Goal: Task Accomplishment & Management: Use online tool/utility

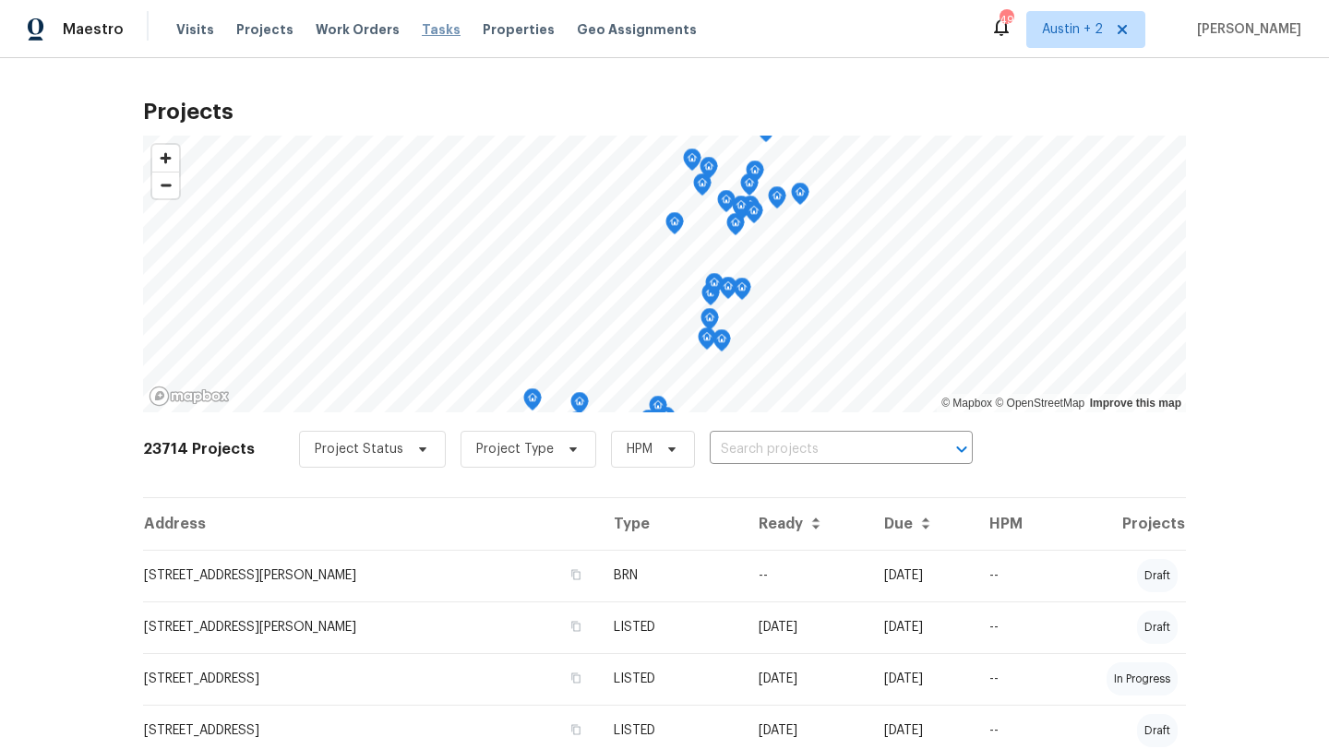
click at [426, 24] on span "Tasks" at bounding box center [441, 29] width 39 height 13
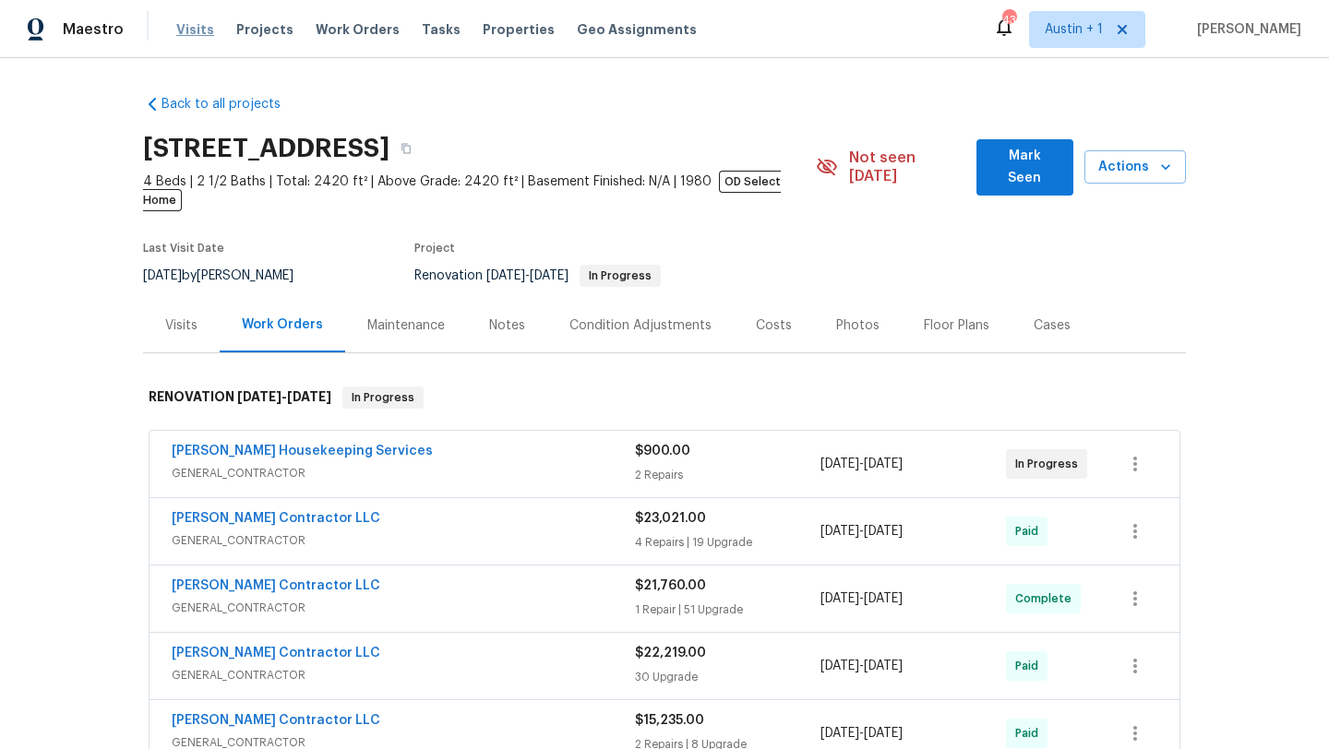
click at [186, 32] on span "Visits" at bounding box center [195, 29] width 38 height 18
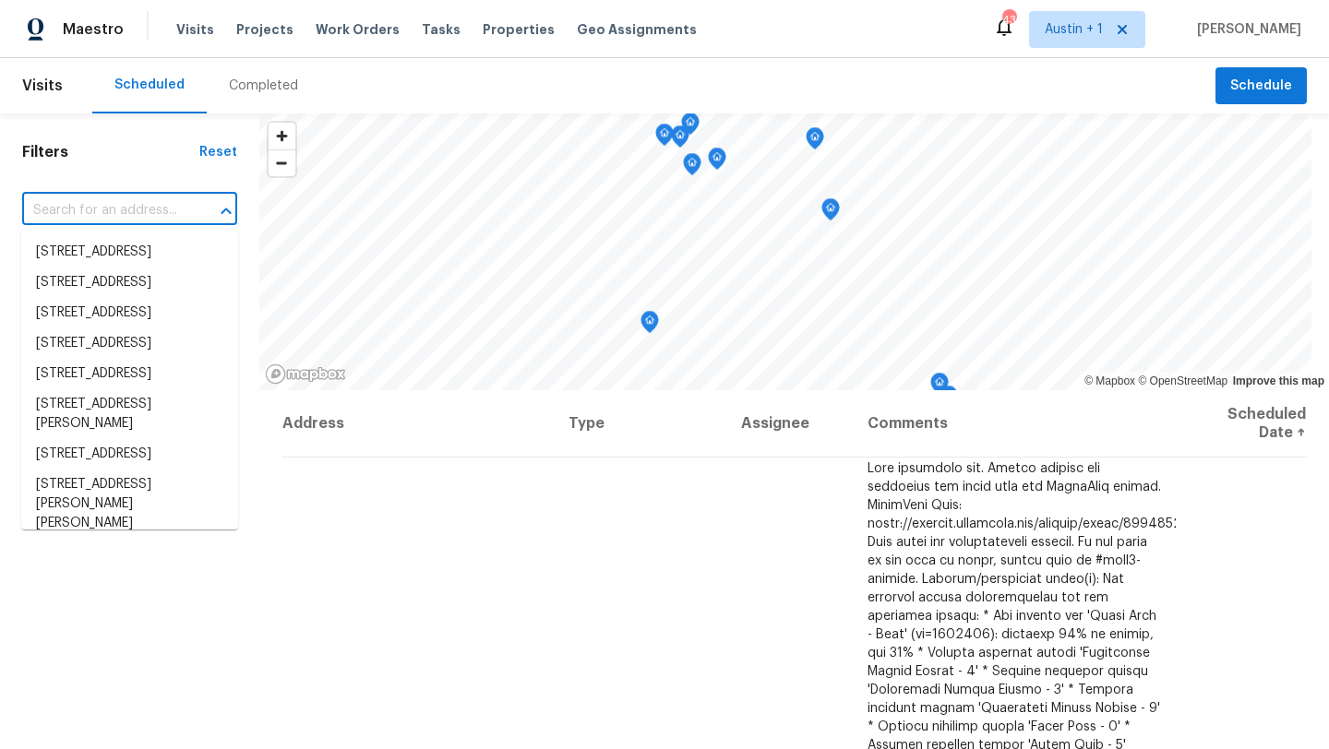
click at [153, 201] on input "text" at bounding box center [103, 211] width 163 height 29
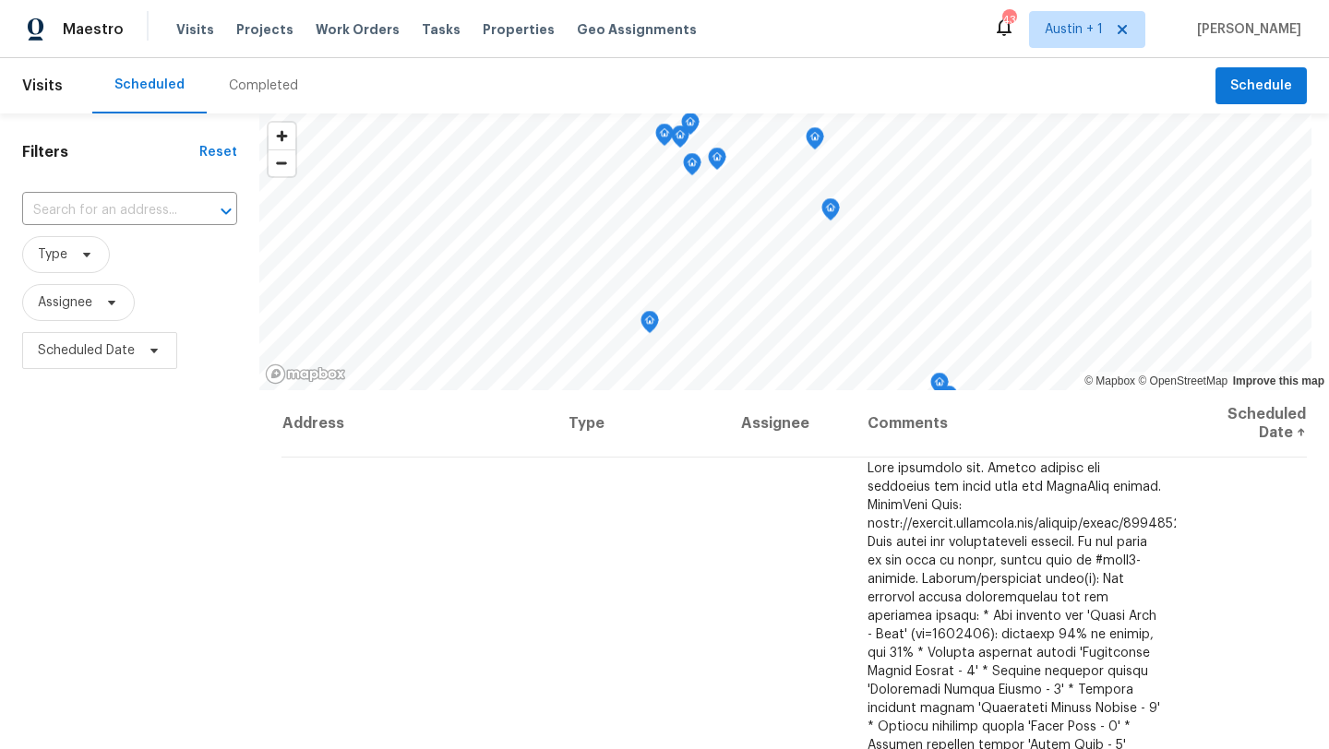
click at [94, 151] on h1 "Filters" at bounding box center [110, 152] width 177 height 18
click at [82, 256] on icon at bounding box center [86, 254] width 15 height 15
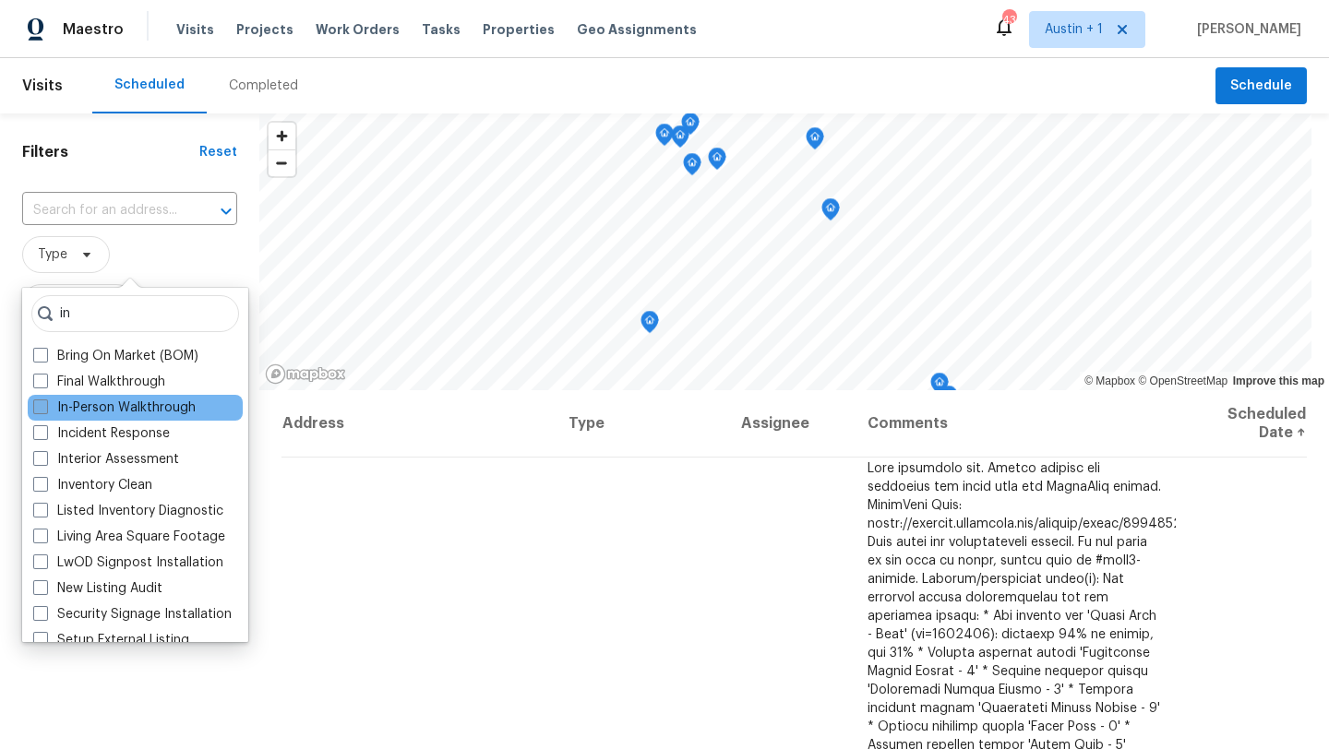
type input "in"
click at [144, 402] on label "In-Person Walkthrough" at bounding box center [114, 408] width 162 height 18
click at [45, 402] on input "In-Person Walkthrough" at bounding box center [39, 405] width 12 height 12
checkbox input "true"
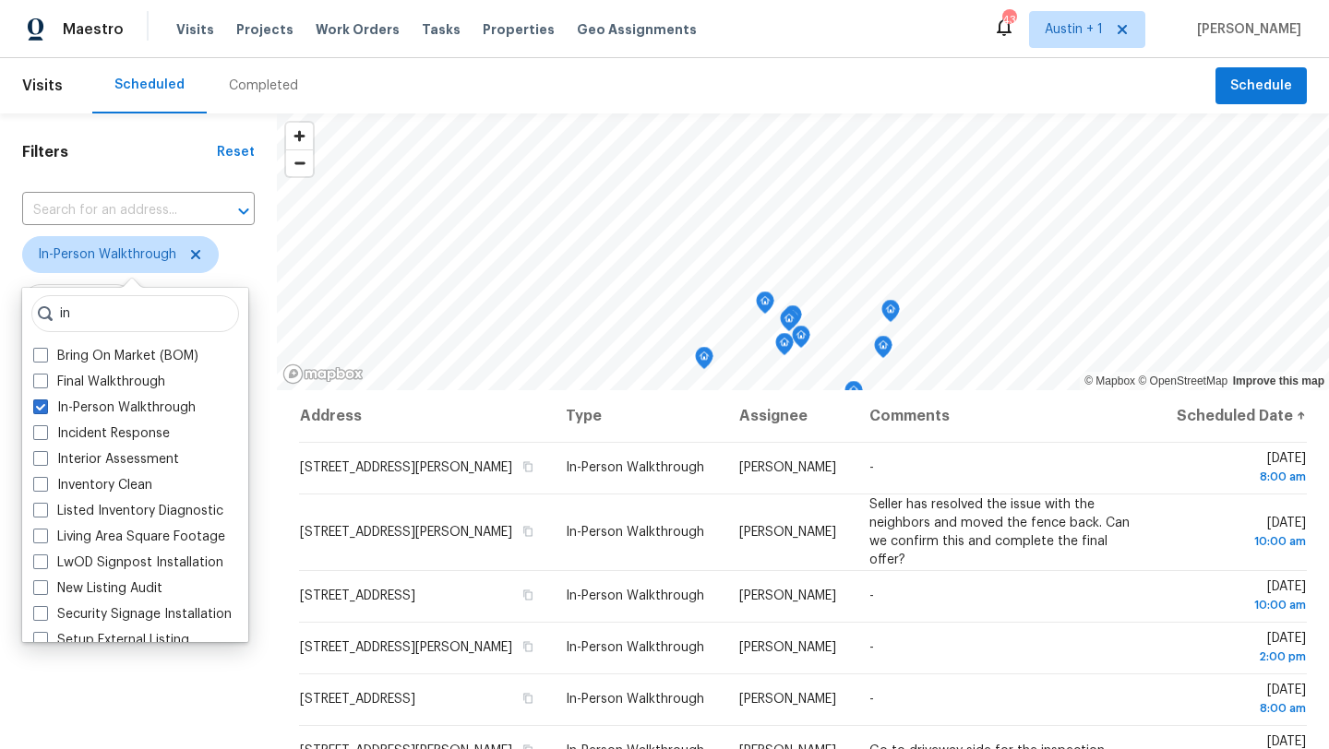
click at [356, 88] on div "Scheduled Completed" at bounding box center [653, 85] width 1123 height 55
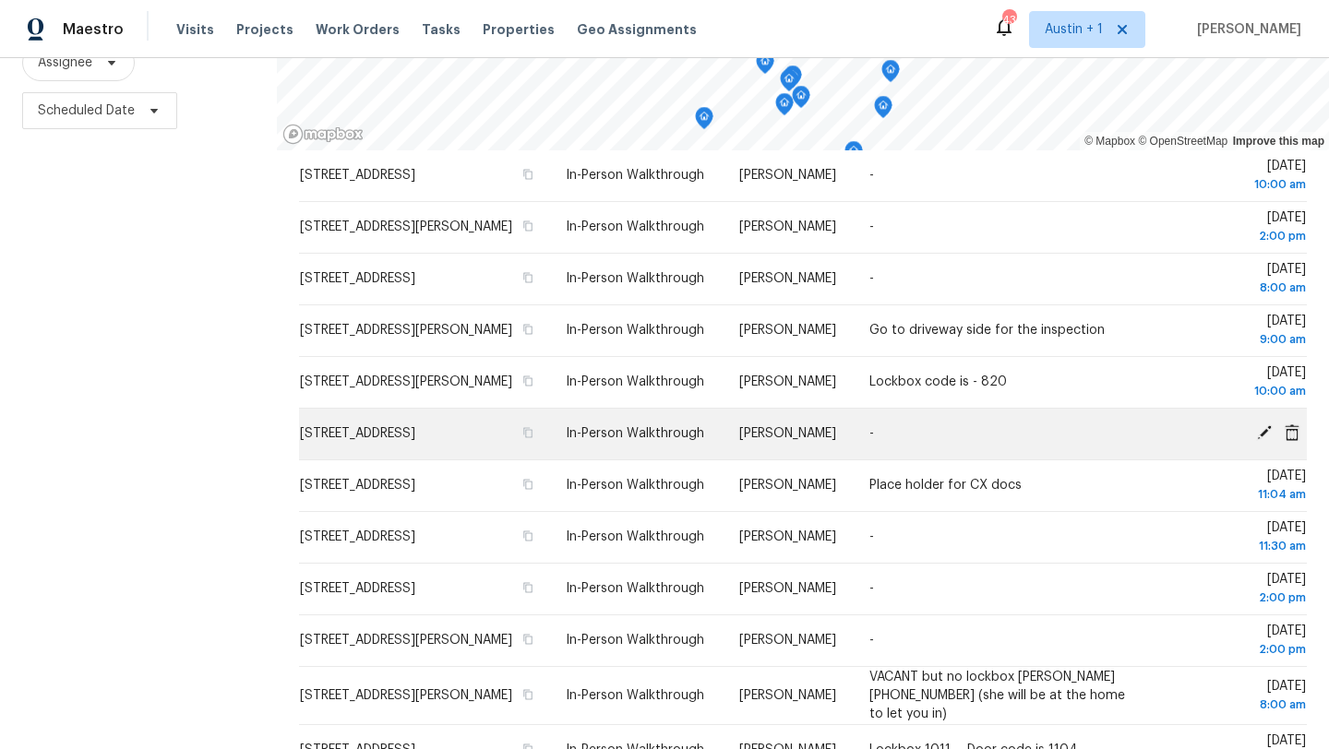
scroll to position [180, 0]
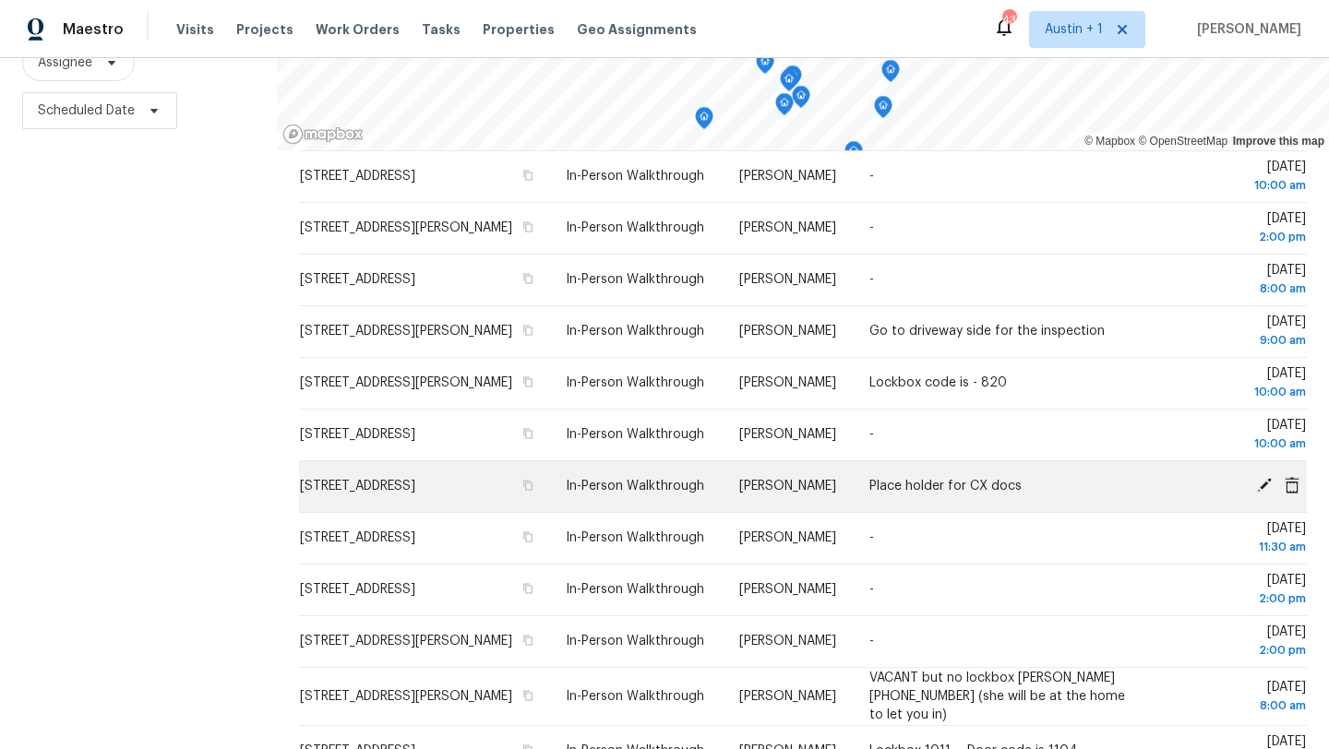
click at [1291, 480] on icon at bounding box center [1291, 485] width 17 height 17
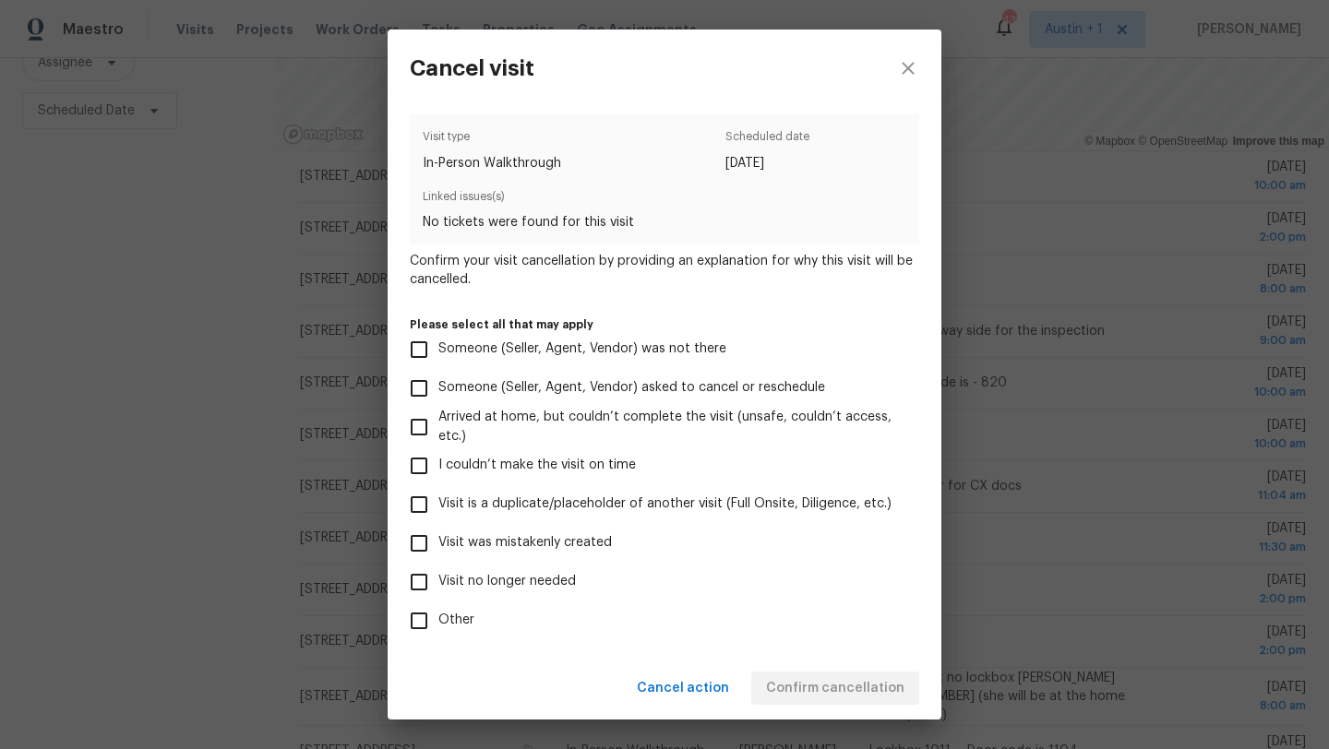
scroll to position [81, 0]
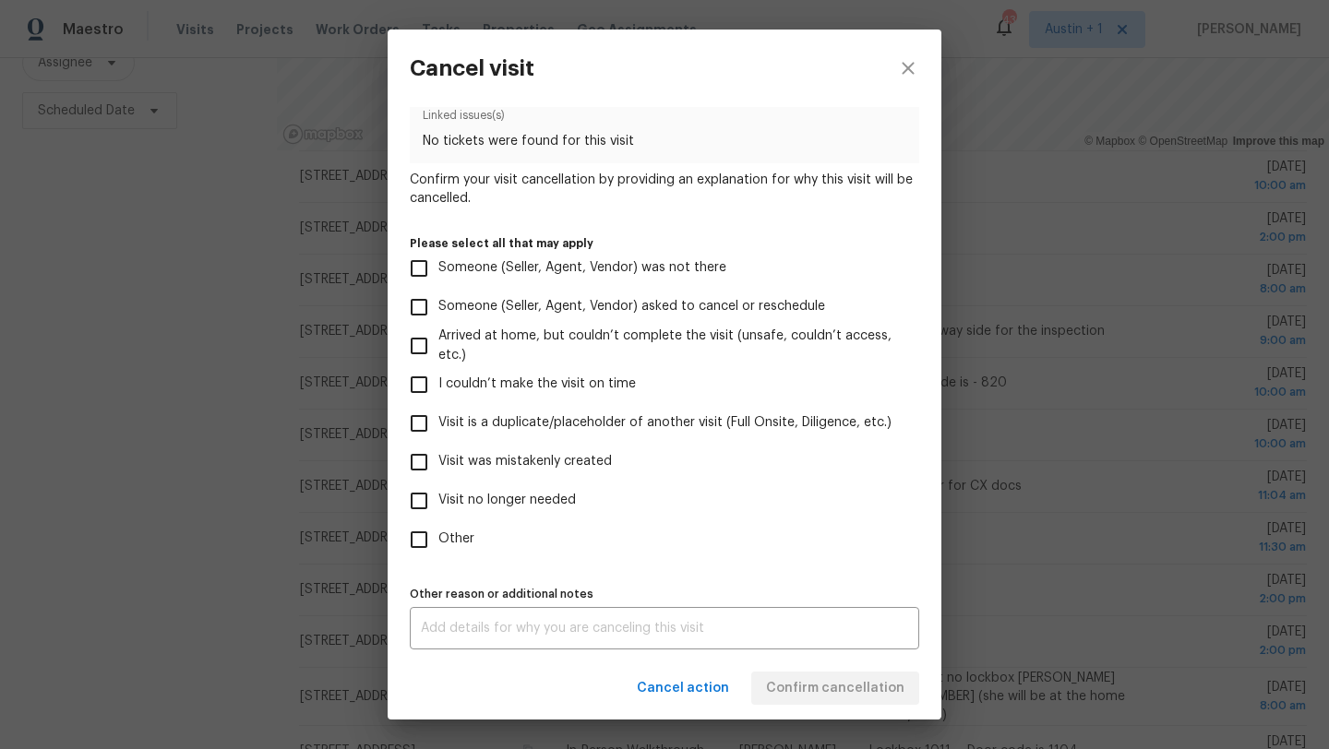
click at [530, 423] on span "Visit is a duplicate/placeholder of another visit (Full Onsite, Diligence, etc.)" at bounding box center [664, 422] width 453 height 19
click at [438, 423] on input "Visit is a duplicate/placeholder of another visit (Full Onsite, Diligence, etc.)" at bounding box center [418, 423] width 39 height 39
checkbox input "true"
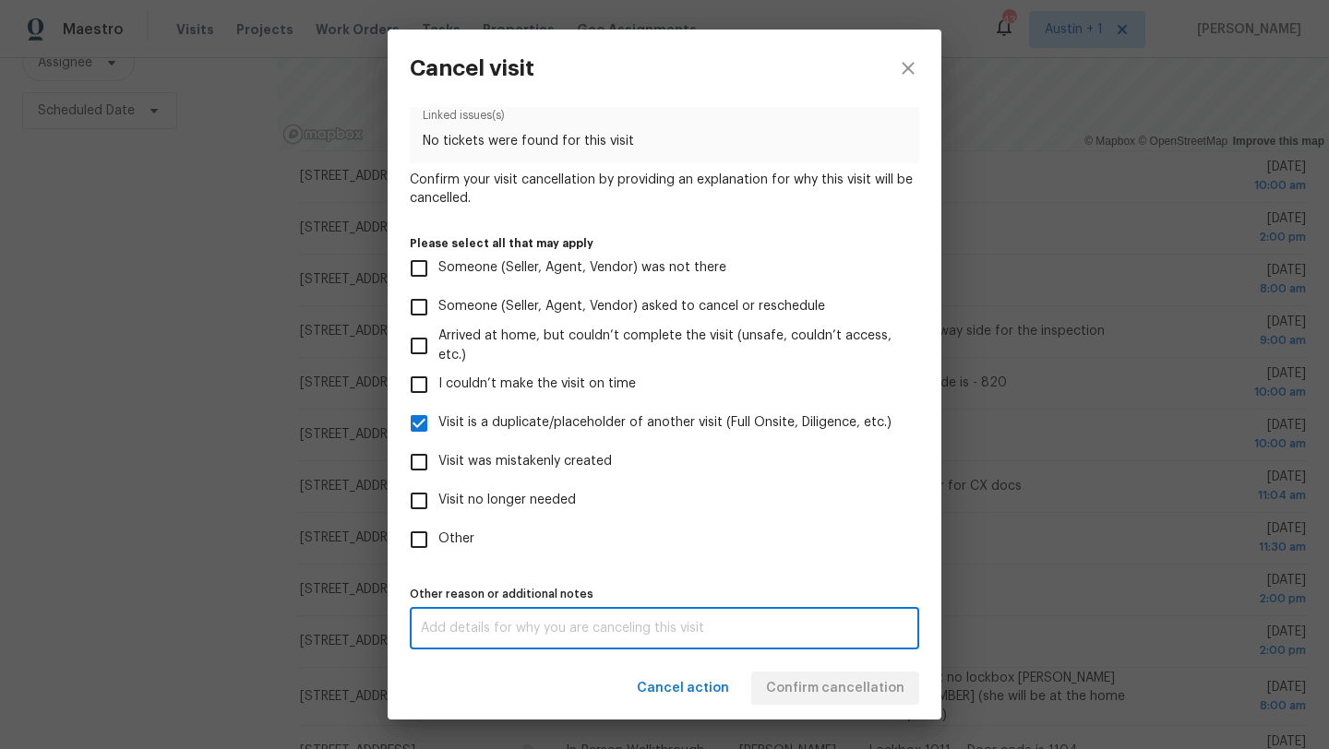
click at [660, 626] on textarea at bounding box center [664, 628] width 487 height 13
type textarea "duplicate"
click at [619, 705] on div "Cancel action Confirm cancellation" at bounding box center [665, 689] width 554 height 64
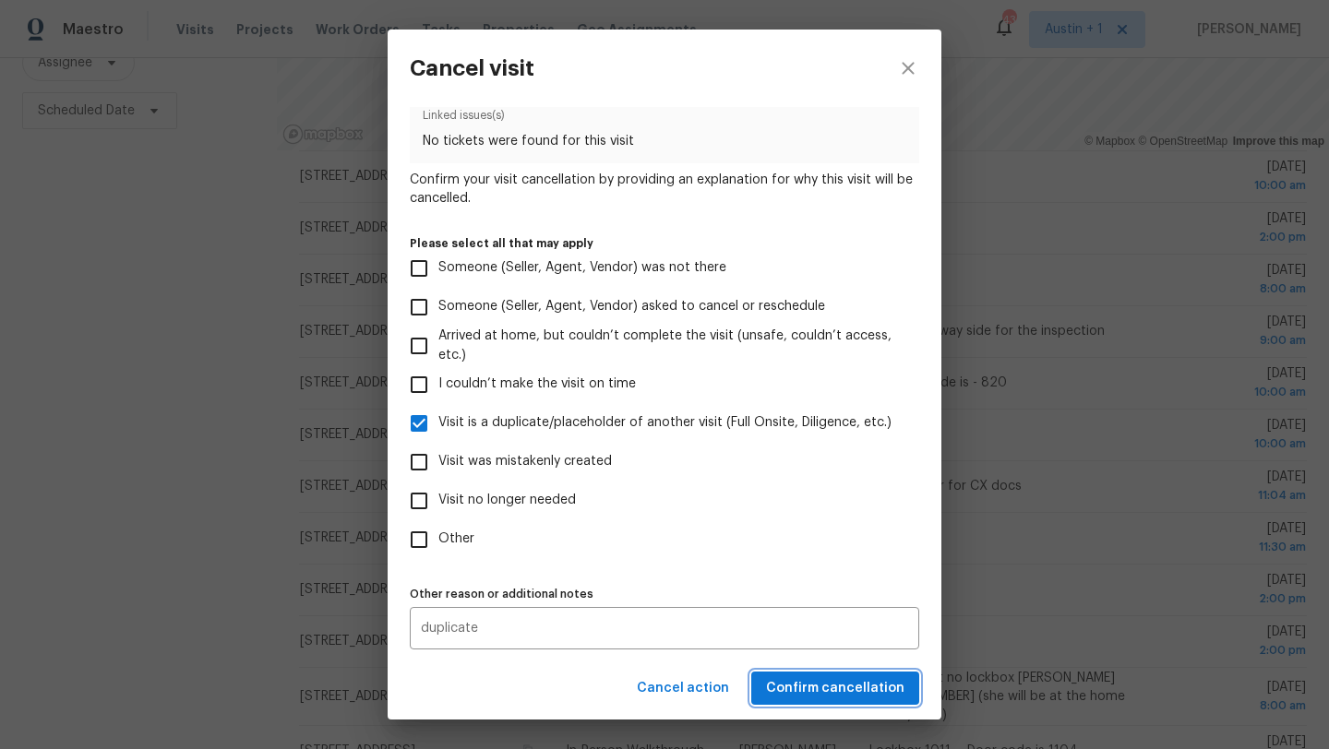
click at [873, 695] on span "Confirm cancellation" at bounding box center [835, 688] width 138 height 23
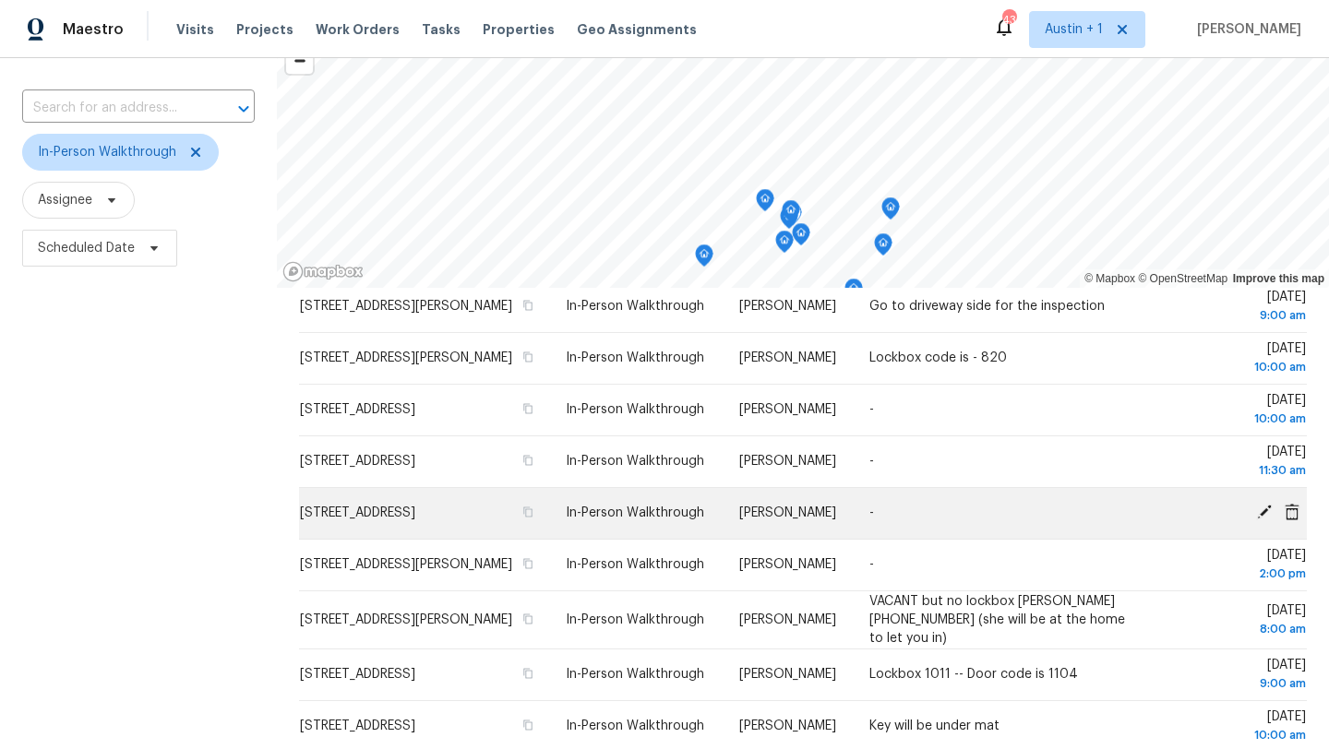
scroll to position [357, 0]
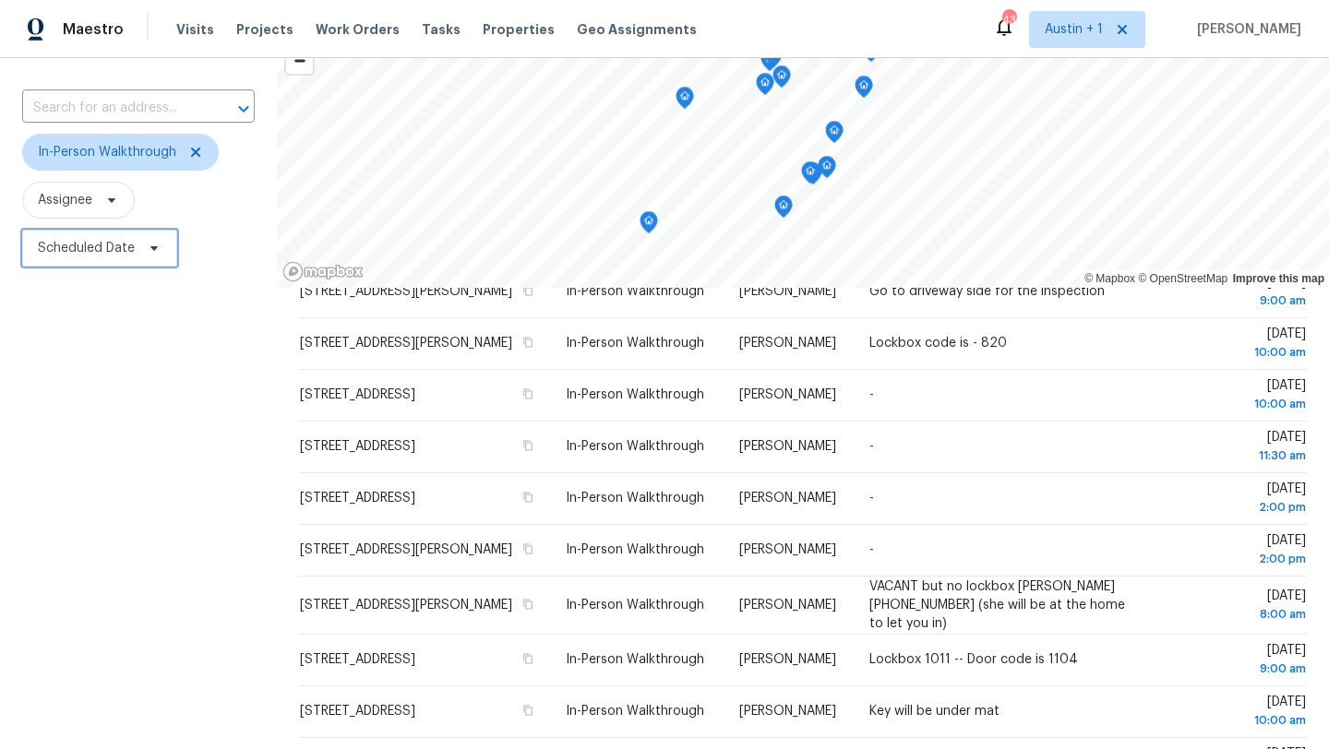
click at [144, 240] on span "Scheduled Date" at bounding box center [99, 248] width 155 height 37
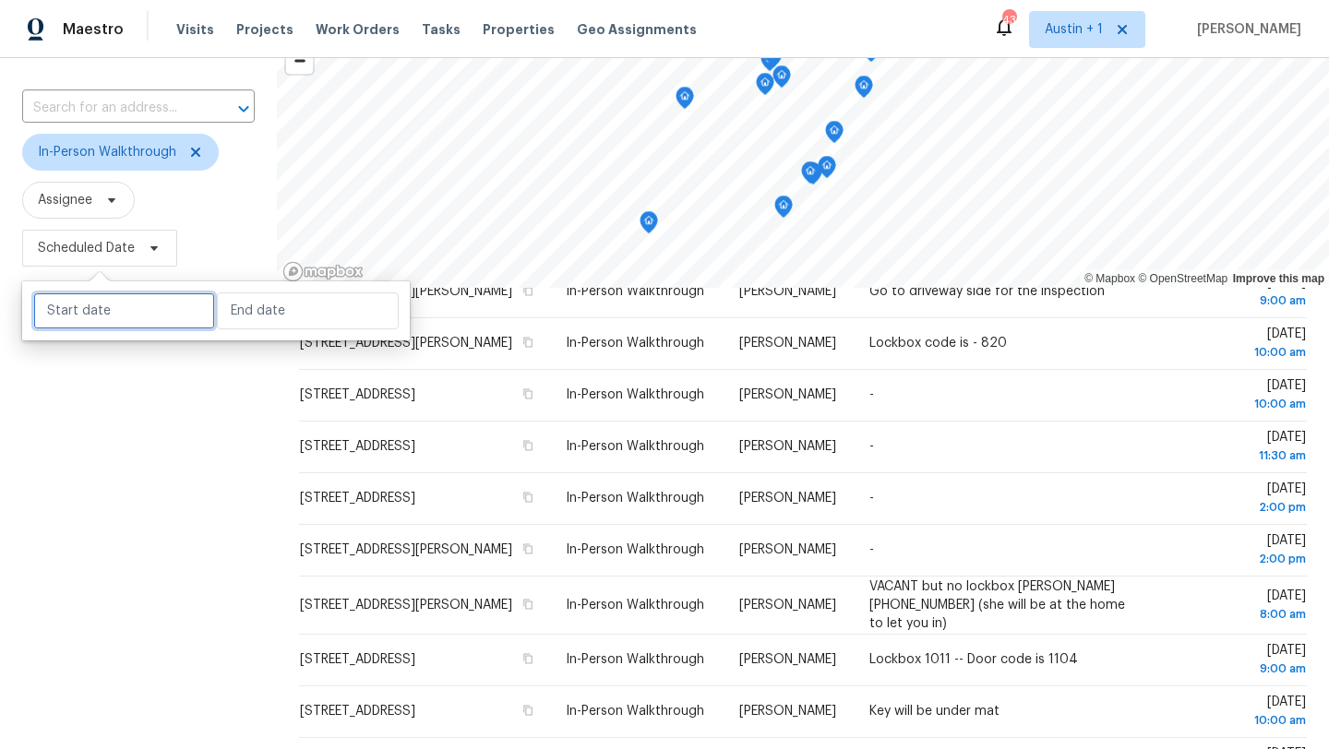
select select "7"
select select "2025"
select select "8"
select select "2025"
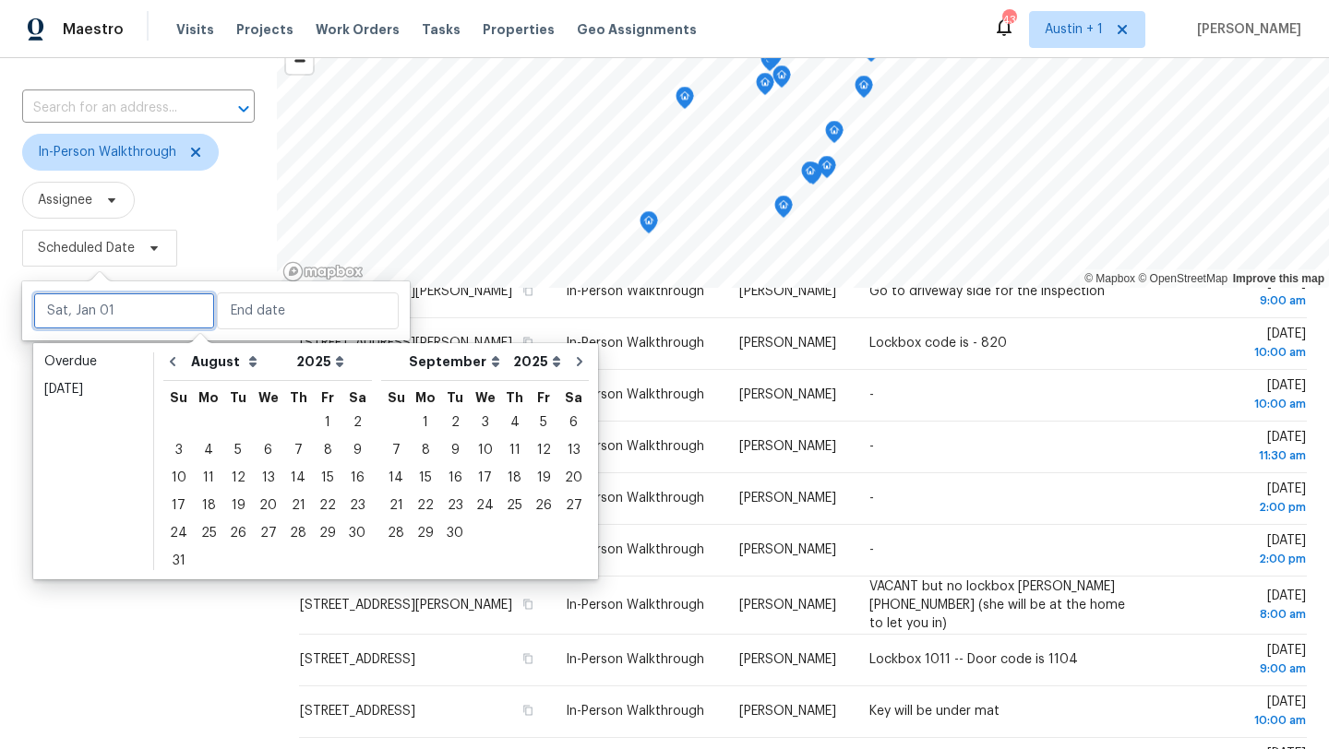
click at [139, 309] on input "text" at bounding box center [124, 310] width 182 height 37
click at [313, 478] on div "15" at bounding box center [328, 478] width 30 height 26
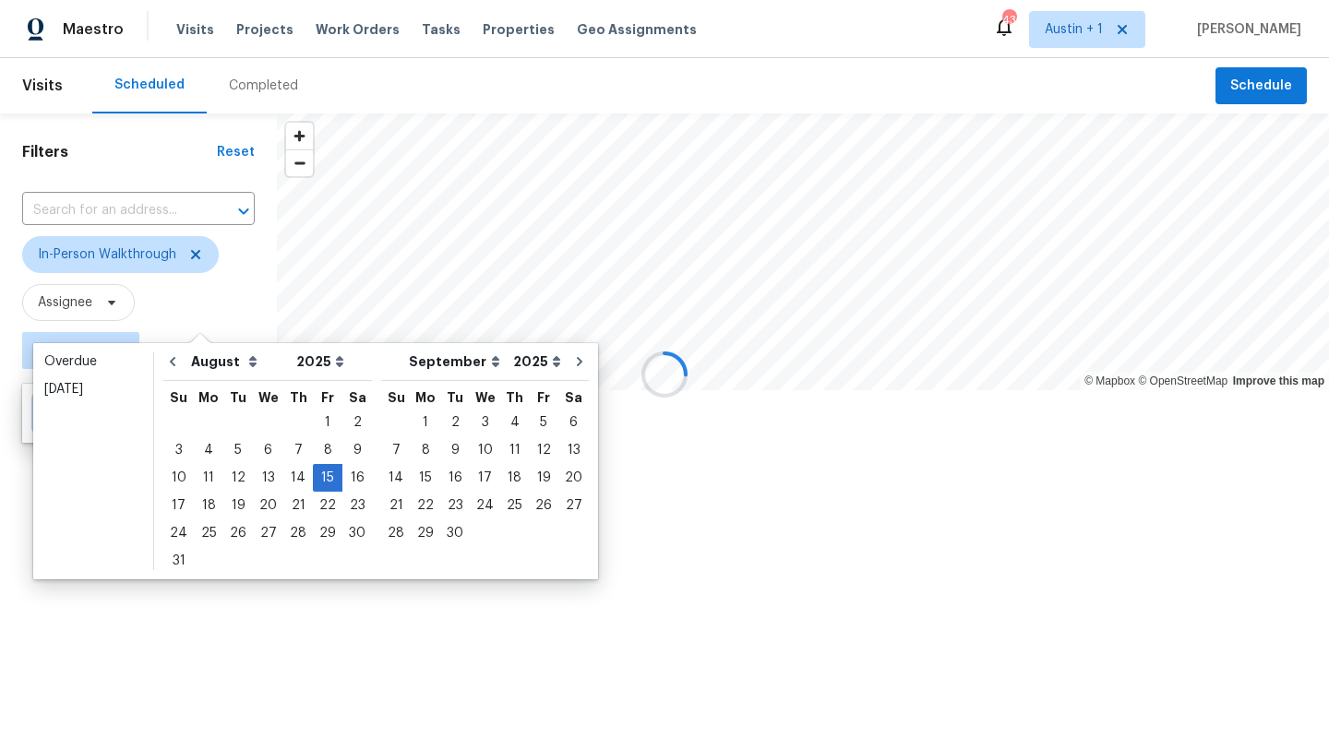
type input "[DATE]"
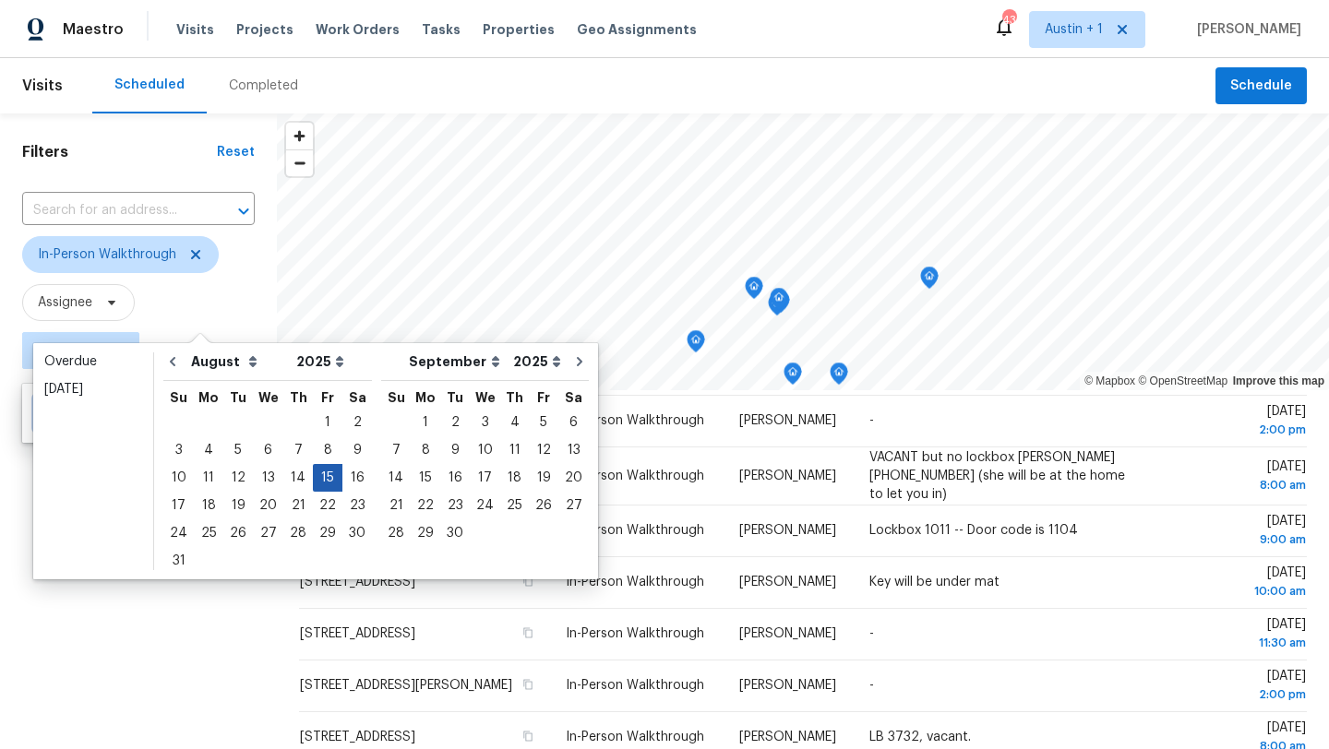
type input "[DATE]"
click at [317, 487] on div "15" at bounding box center [328, 478] width 30 height 26
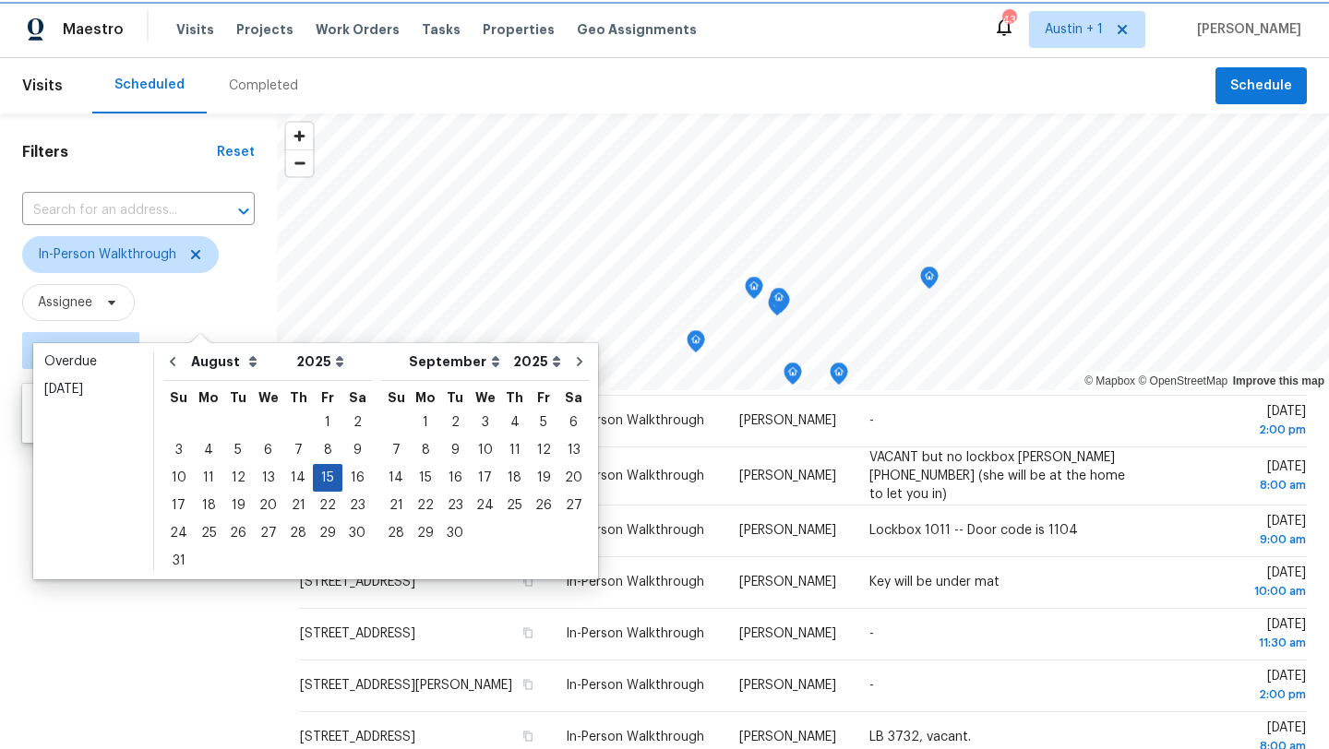
type input "[DATE]"
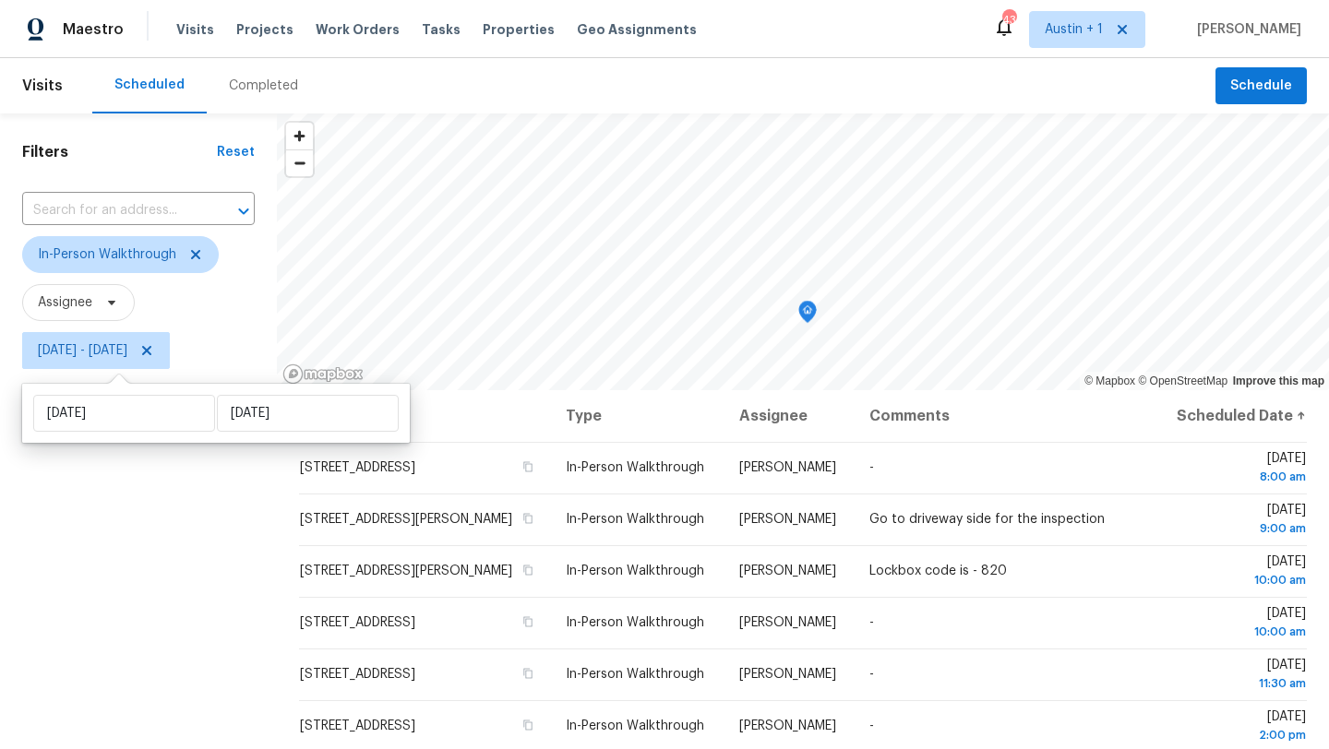
click at [150, 513] on div "Filters Reset ​ In-Person Walkthrough Assignee [DATE] - [DATE]" at bounding box center [138, 551] width 277 height 876
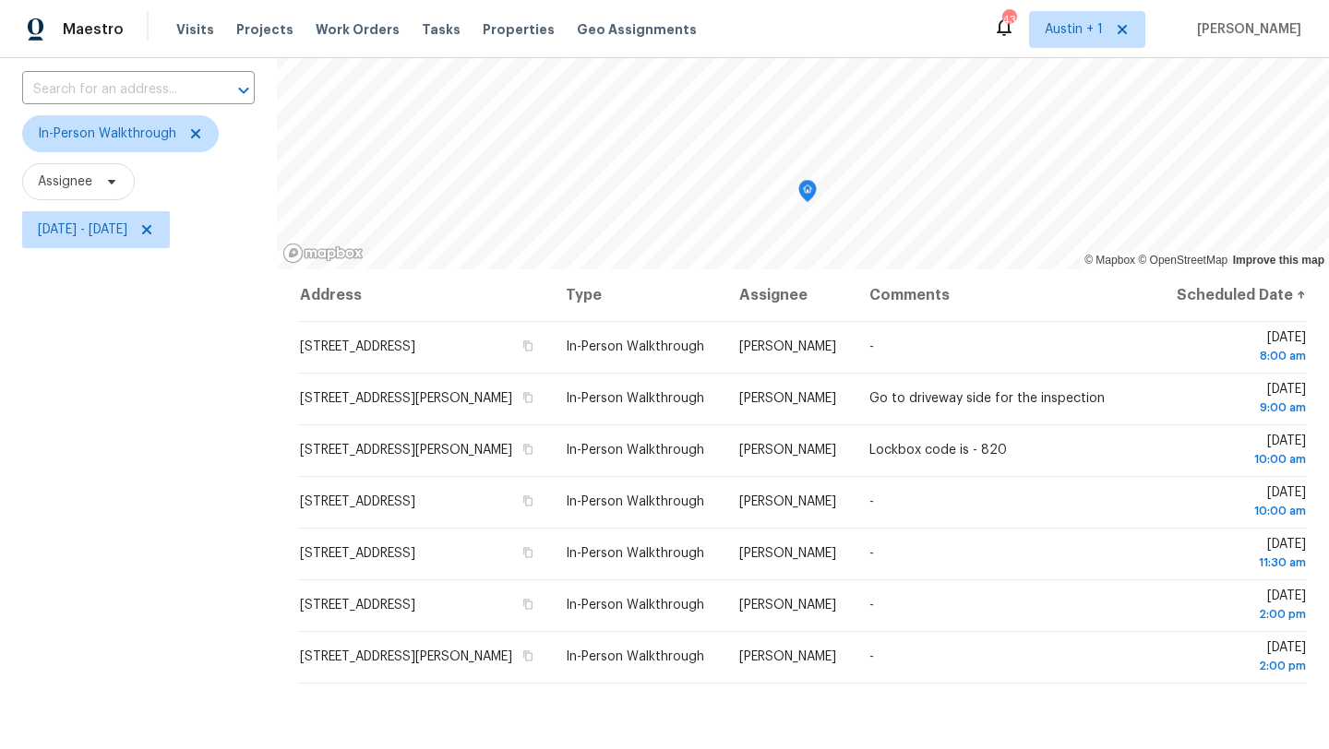
scroll to position [115, 0]
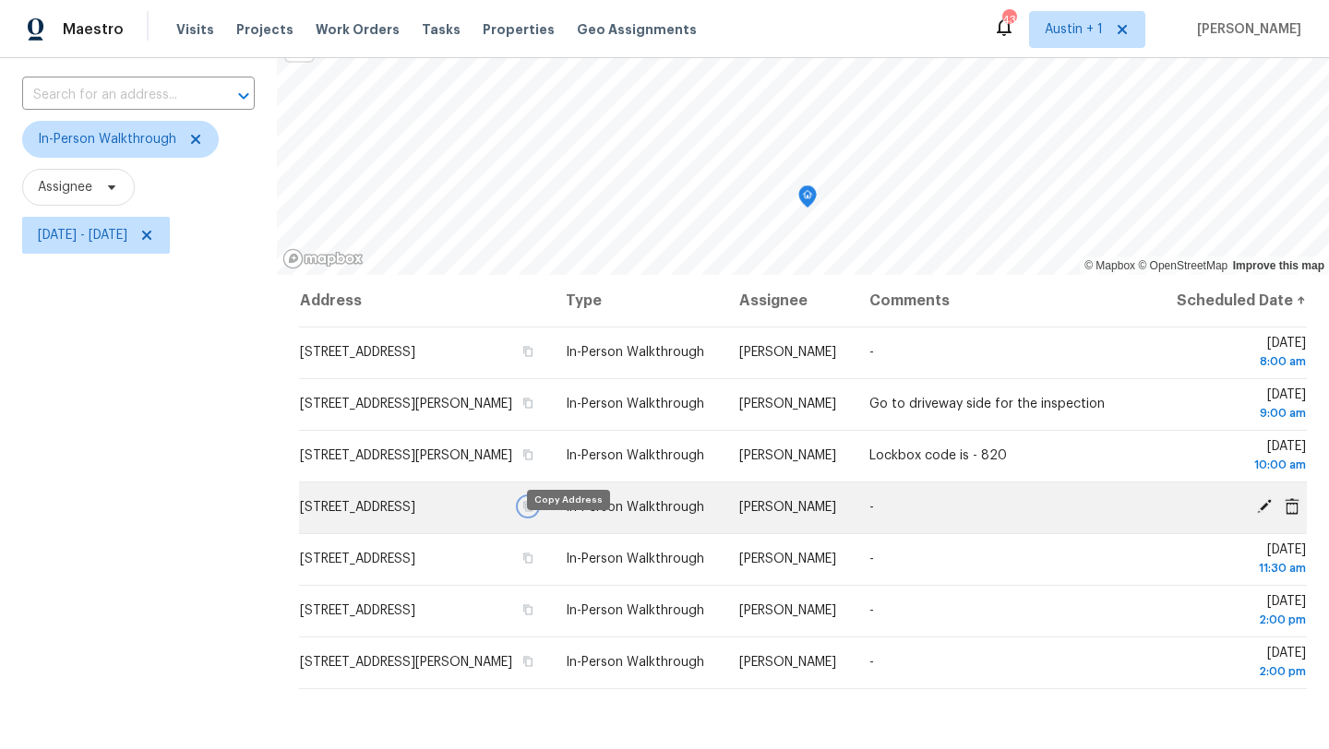
click at [533, 512] on icon "button" at bounding box center [527, 506] width 11 height 11
